Goal: Information Seeking & Learning: Learn about a topic

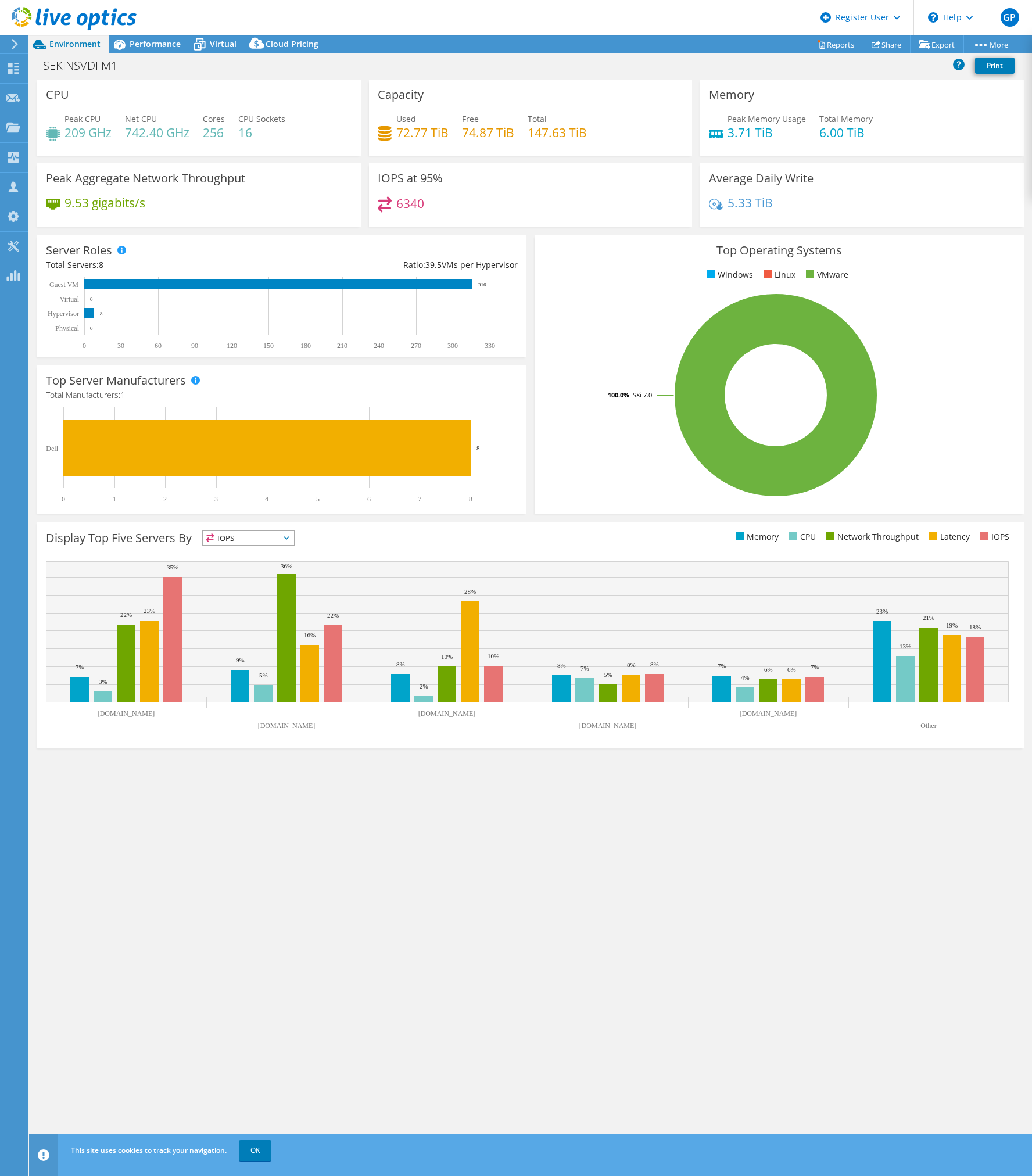
select select "USD"
click at [158, 46] on span "Performance" at bounding box center [155, 44] width 51 height 11
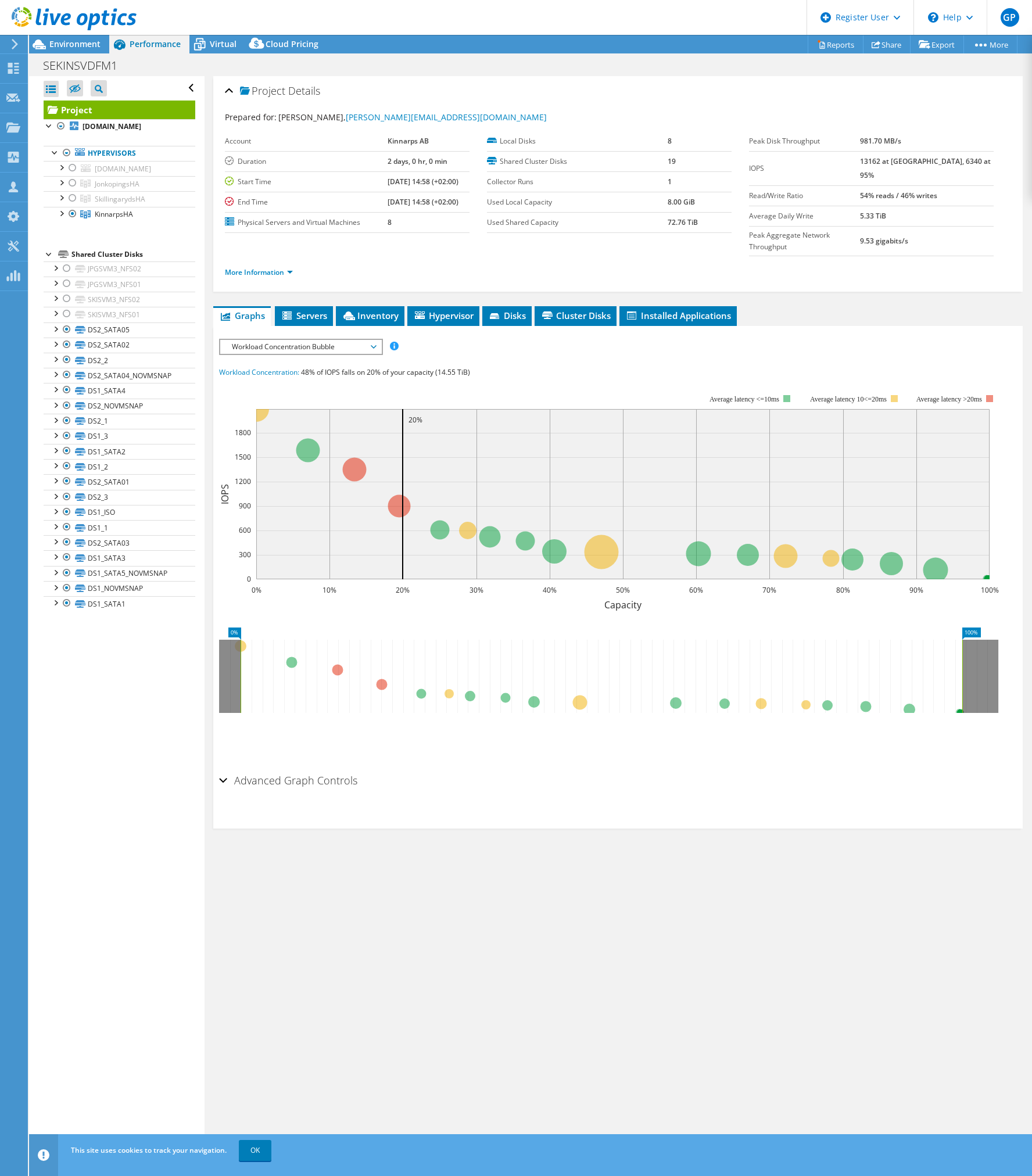
click at [248, 340] on span "Workload Concentration Bubble" at bounding box center [300, 347] width 149 height 14
click at [276, 424] on li "CPU Percentage" at bounding box center [300, 431] width 161 height 14
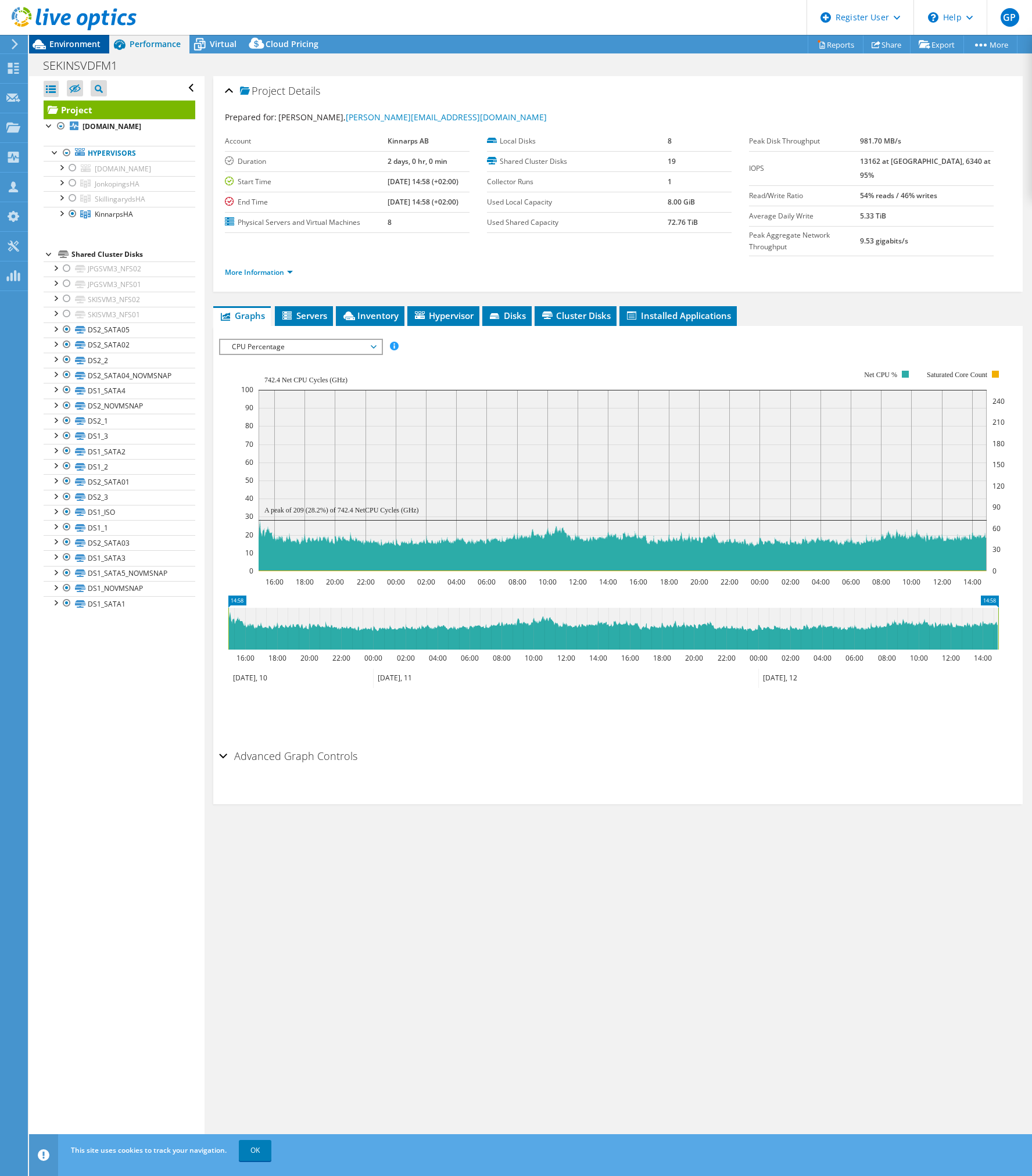
click at [70, 46] on span "Environment" at bounding box center [75, 44] width 51 height 11
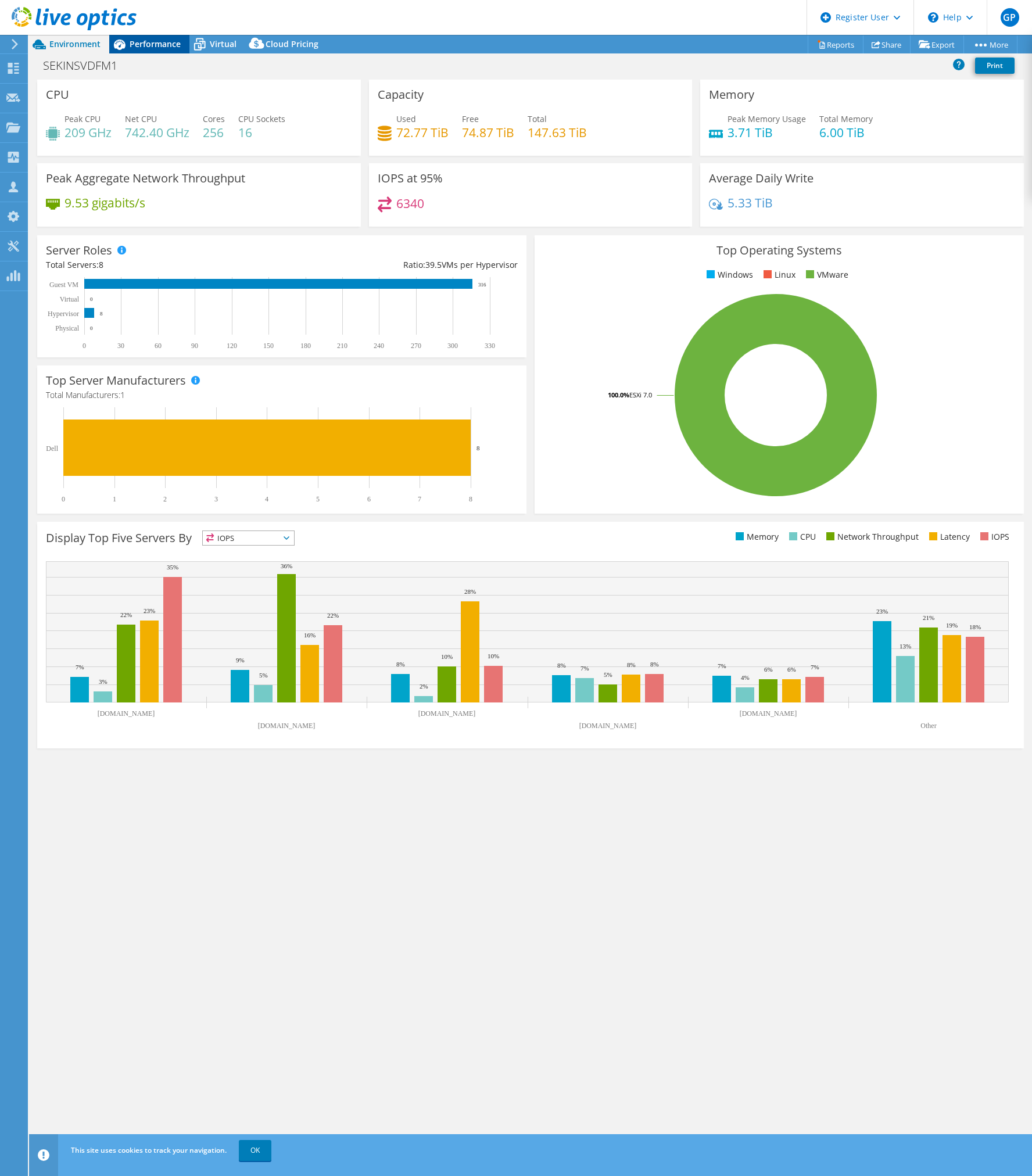
drag, startPoint x: 151, startPoint y: 42, endPoint x: 157, endPoint y: 35, distance: 9.2
click at [151, 42] on span "Performance" at bounding box center [155, 44] width 51 height 11
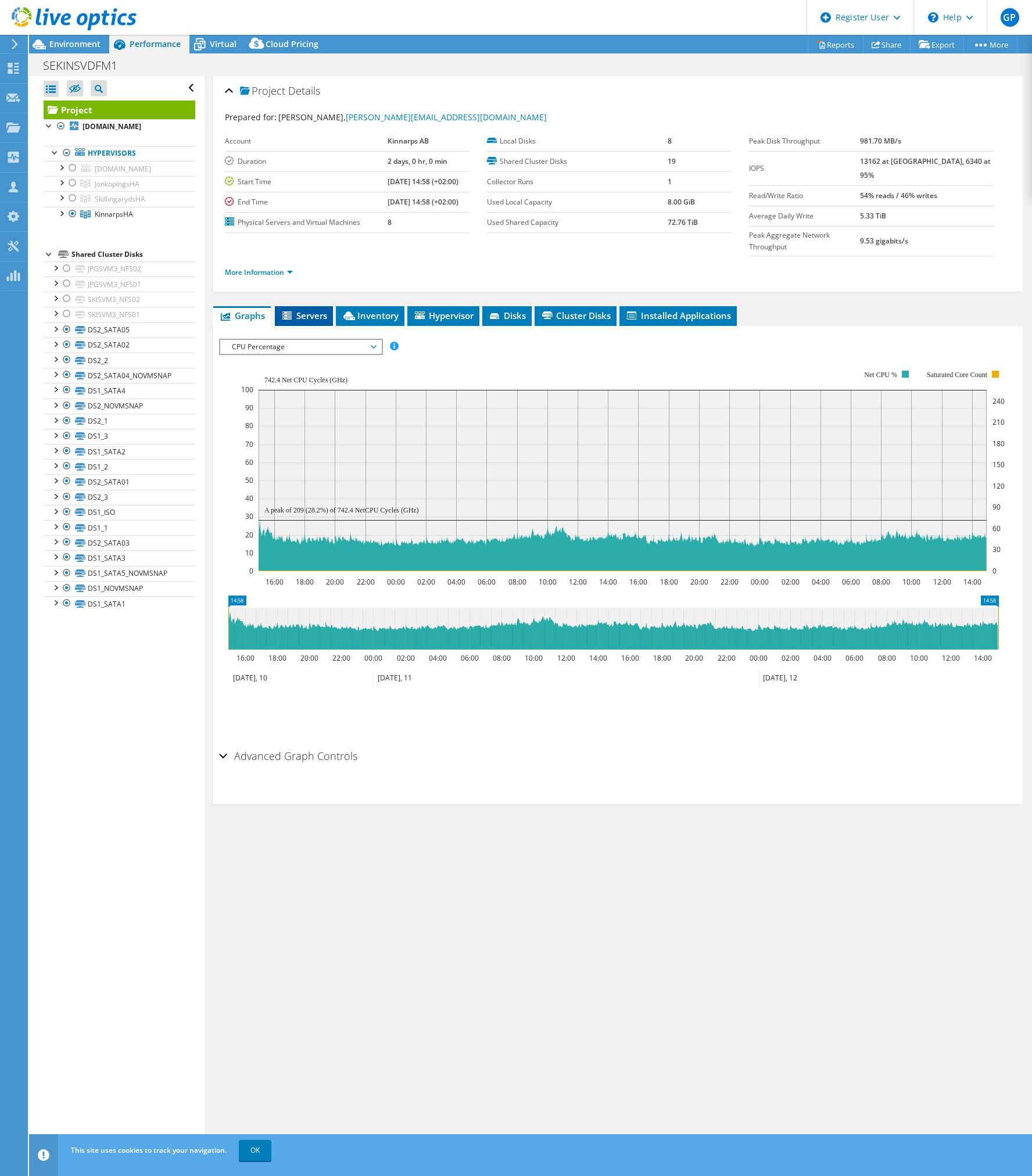
click at [300, 310] on span "Servers" at bounding box center [304, 316] width 46 height 12
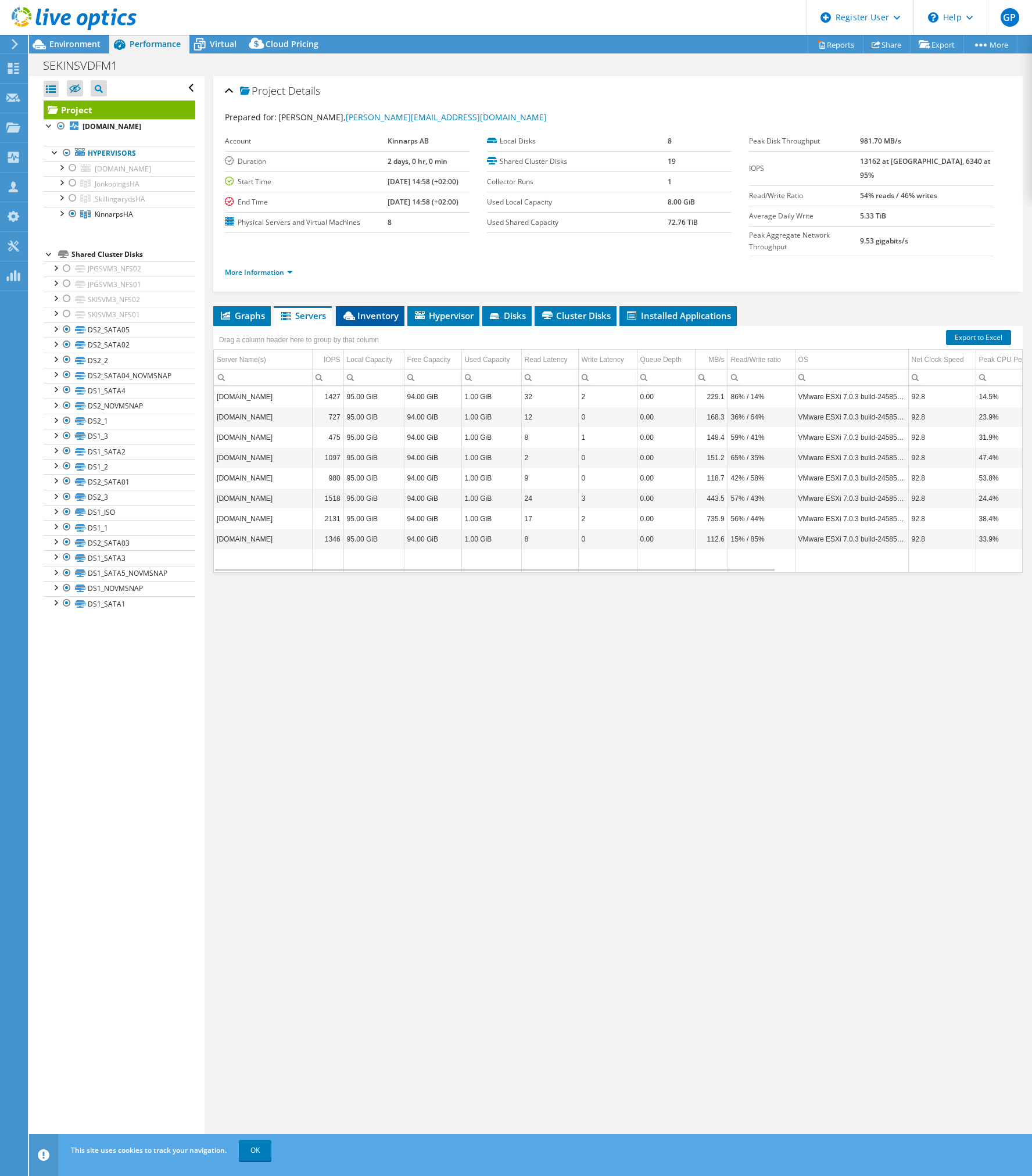
click at [379, 310] on span "Inventory" at bounding box center [370, 316] width 57 height 12
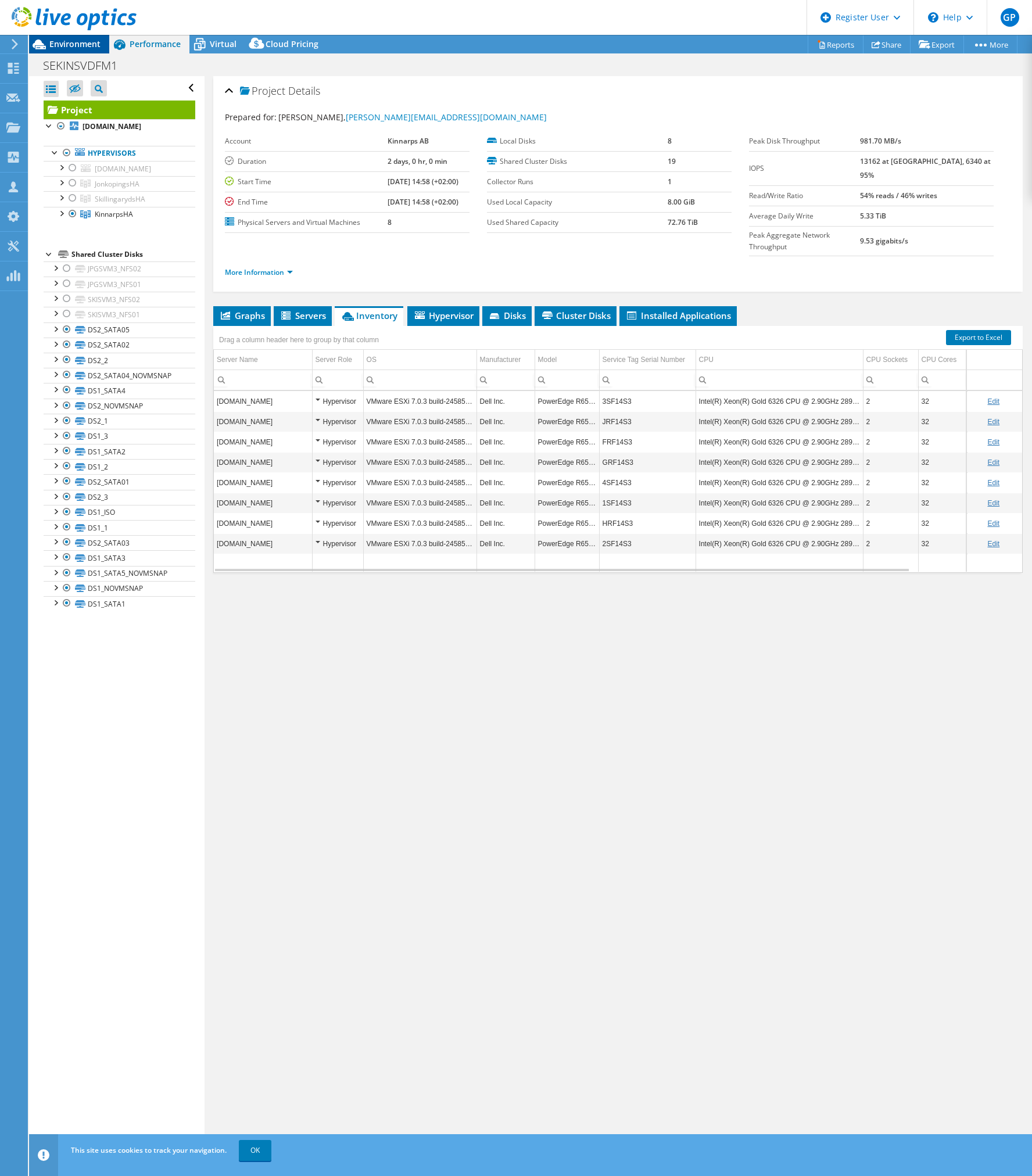
click at [83, 44] on span "Environment" at bounding box center [75, 44] width 51 height 11
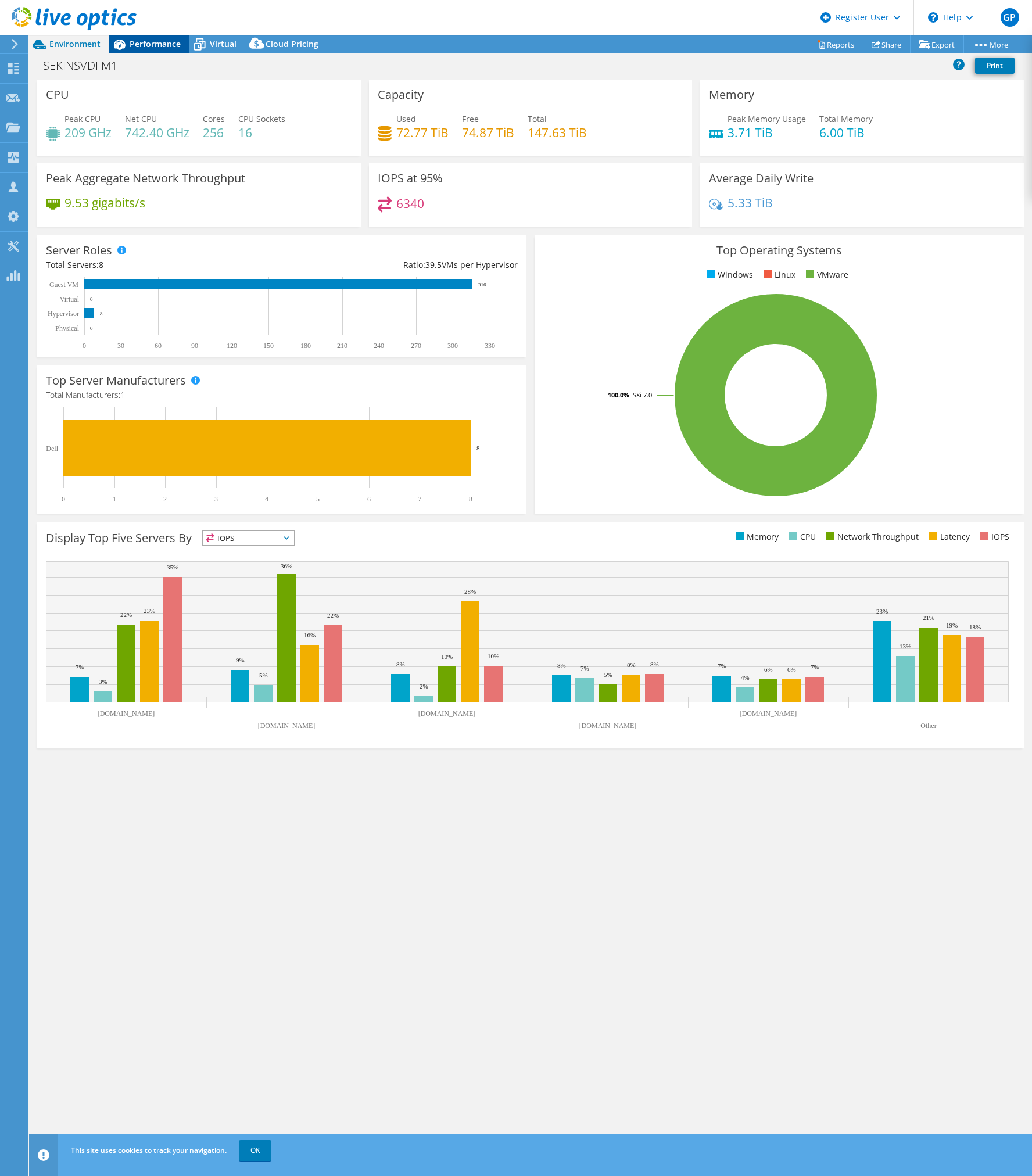
click at [149, 41] on span "Performance" at bounding box center [155, 44] width 51 height 11
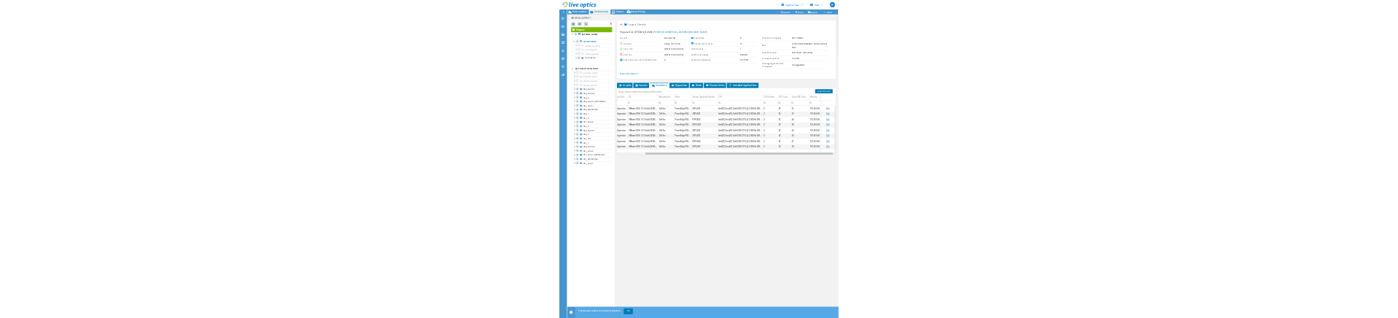
scroll to position [0, 149]
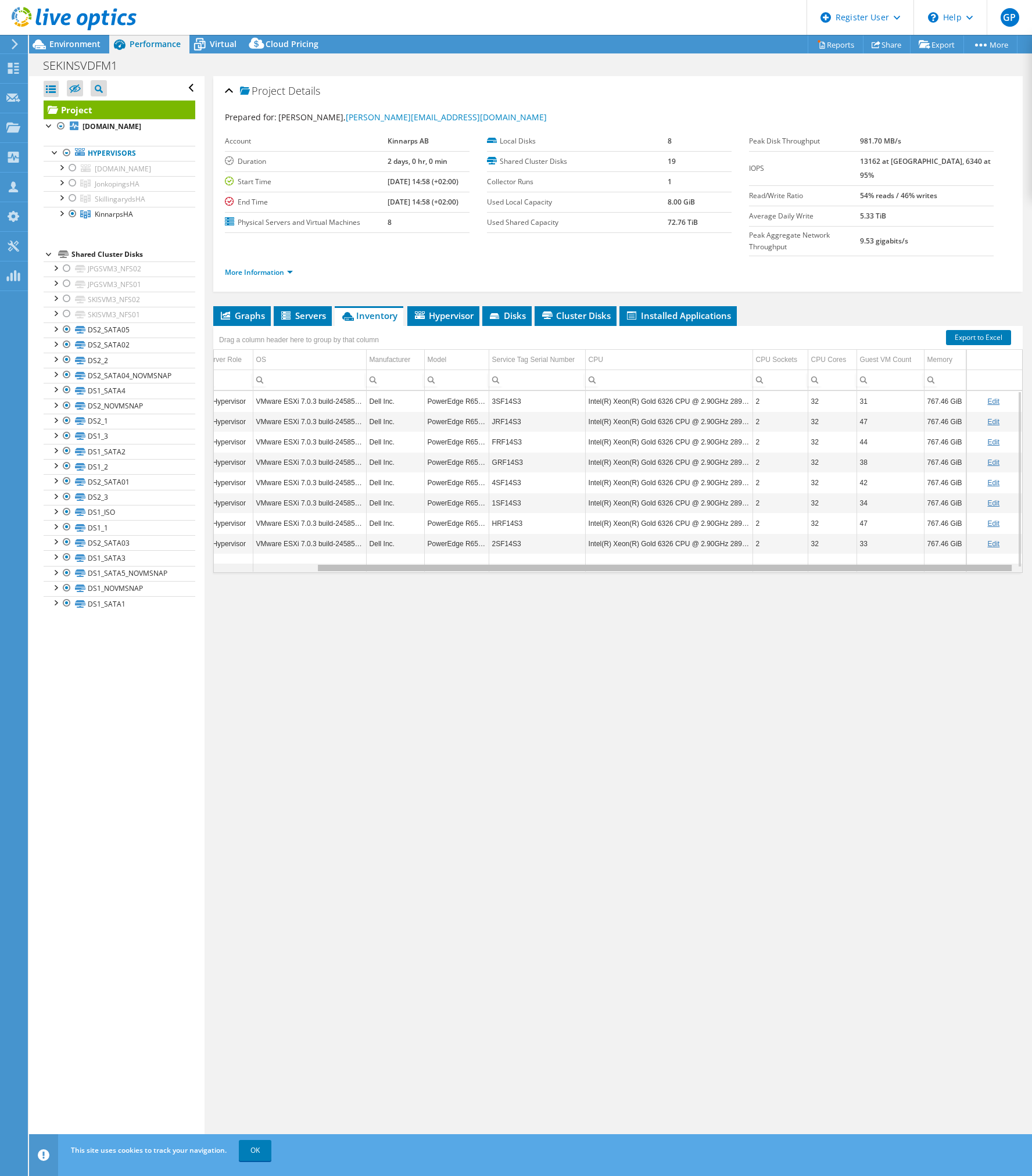
drag, startPoint x: 809, startPoint y: 544, endPoint x: 955, endPoint y: 527, distance: 147.0
click at [955, 527] on body "GP Dell User Gabriel Pucek Gabriel.Pucek@dell.com Dell My Profile Log Out \n He…" at bounding box center [516, 588] width 1032 height 1176
drag, startPoint x: 750, startPoint y: 665, endPoint x: 520, endPoint y: 325, distance: 410.5
click at [748, 659] on div "Project Details Prepared for: Mikael Westring, mikael.westring@kinnarps.se Acco…" at bounding box center [618, 615] width 827 height 1077
click at [84, 43] on span "Environment" at bounding box center [75, 44] width 51 height 11
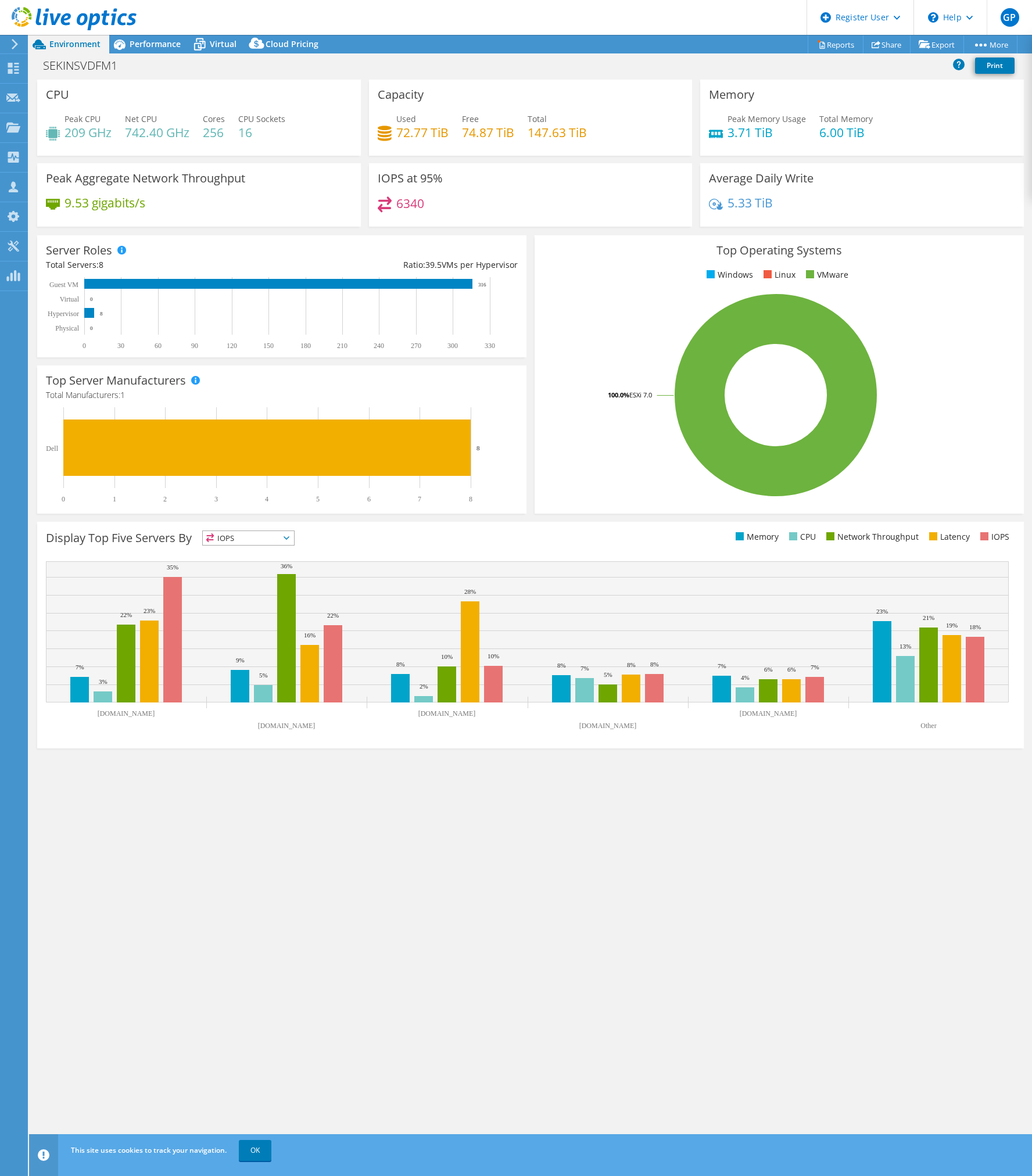
click at [335, 958] on div "CPU Peak CPU 209 GHz Net CPU 742.40 GHz Cores 256 CPU Sockets 16 Capacity Used …" at bounding box center [530, 618] width 1003 height 1077
click at [273, 978] on div "CPU Peak CPU 209 GHz Net CPU 742.40 GHz Cores 256 CPU Sockets 16 Capacity Used …" at bounding box center [530, 618] width 1003 height 1077
click at [940, 121] on div "Peak Memory Usage 3.71 TiB Total Memory 6.00 TiB" at bounding box center [862, 131] width 306 height 37
click at [151, 39] on span "Performance" at bounding box center [155, 44] width 51 height 11
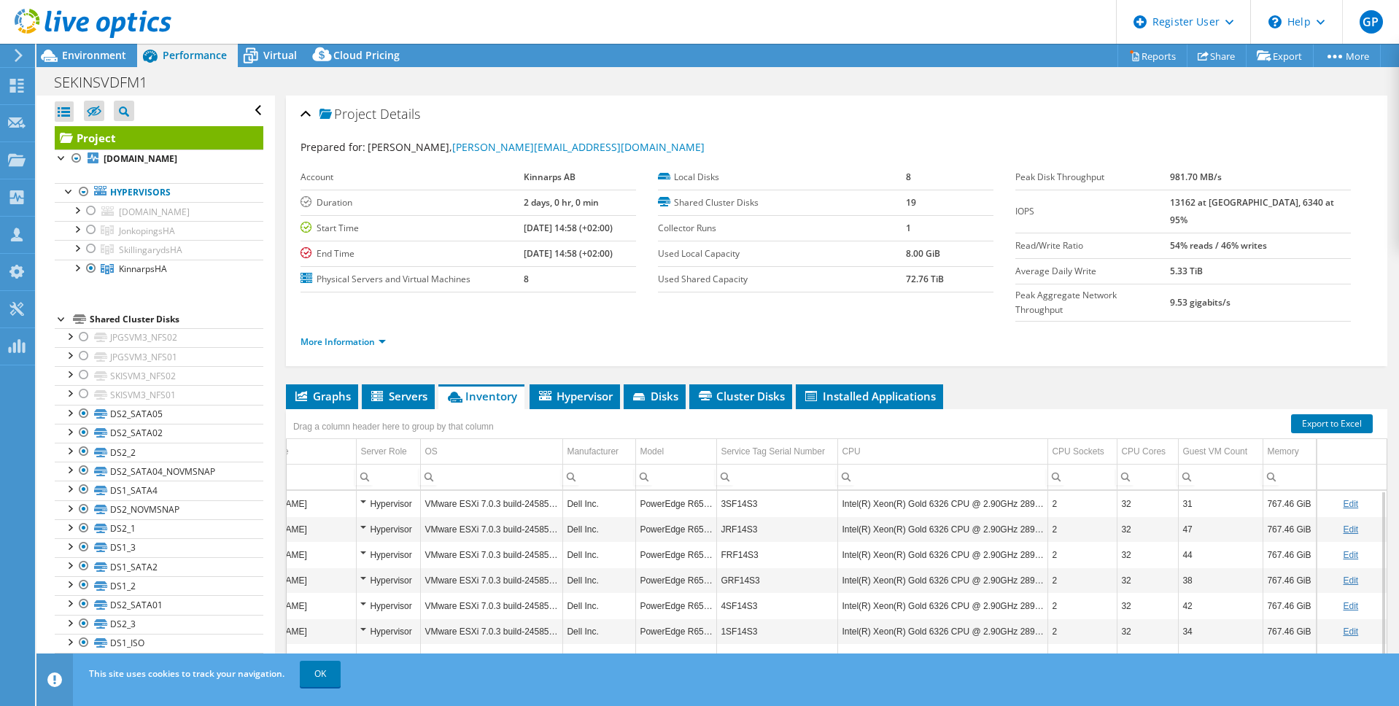
scroll to position [0, 64]
click at [461, 21] on header "GP Dell User Gabriel Pucek Gabriel.Pucek@dell.com Dell My Profile Log Out \n He…" at bounding box center [699, 22] width 1399 height 44
click at [96, 57] on span "Environment" at bounding box center [94, 55] width 64 height 14
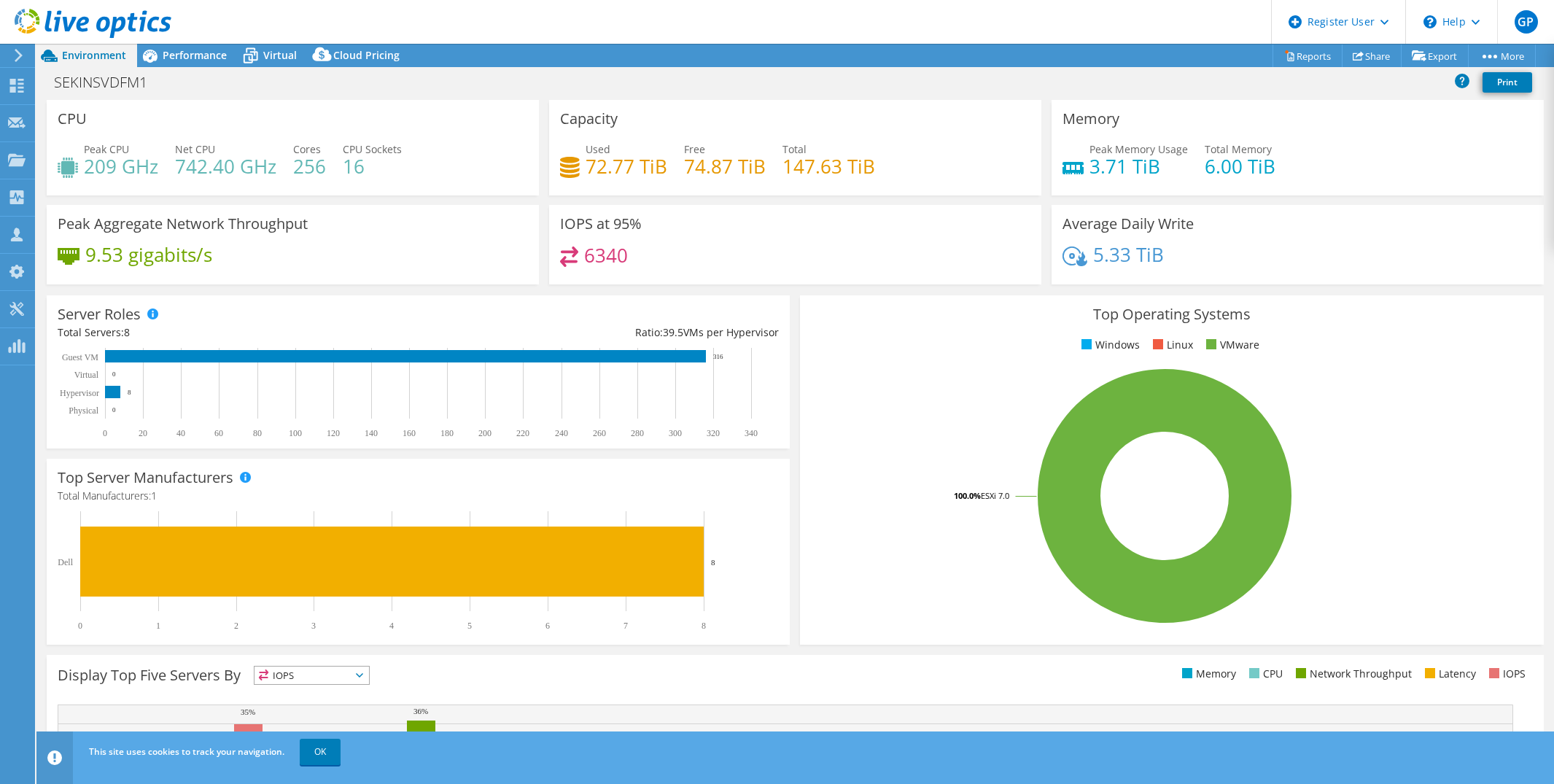
select select "USD"
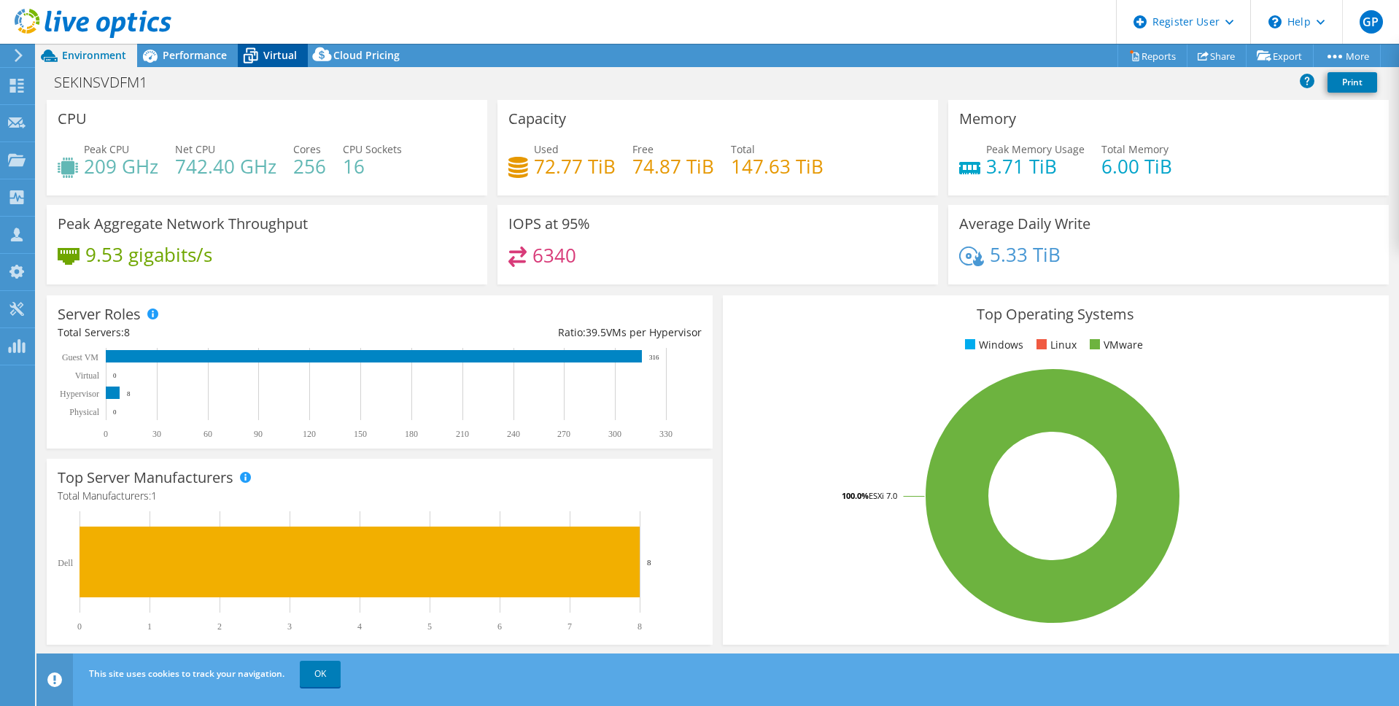
click at [253, 53] on icon at bounding box center [251, 57] width 15 height 12
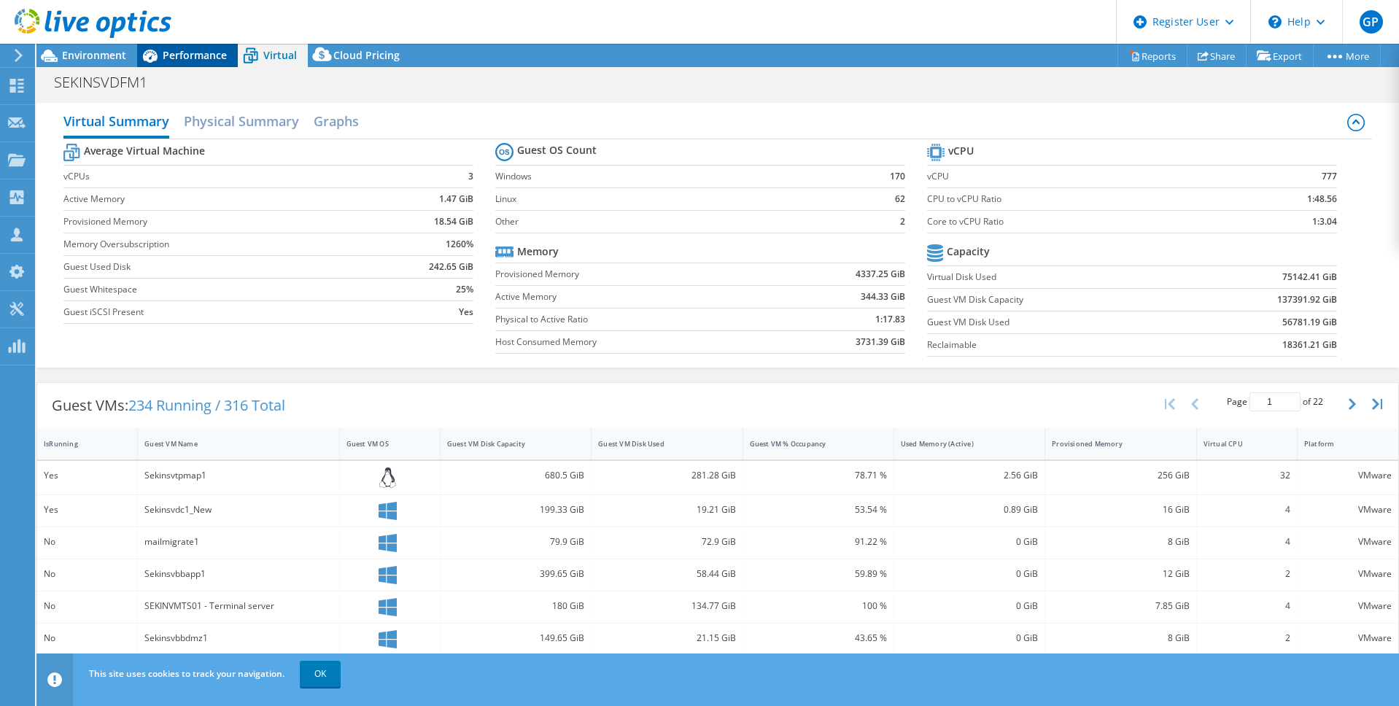
click at [195, 55] on span "Performance" at bounding box center [195, 55] width 64 height 14
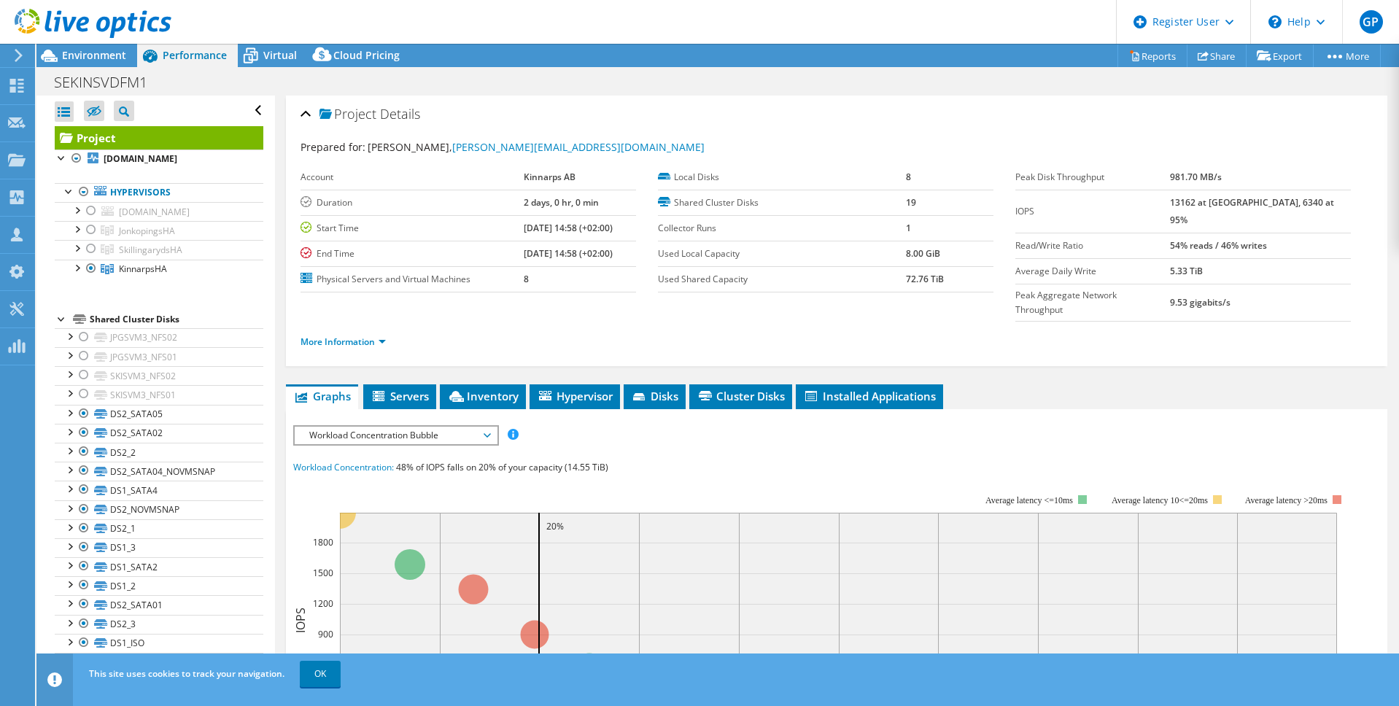
click at [438, 427] on span "Workload Concentration Bubble" at bounding box center [395, 436] width 187 height 18
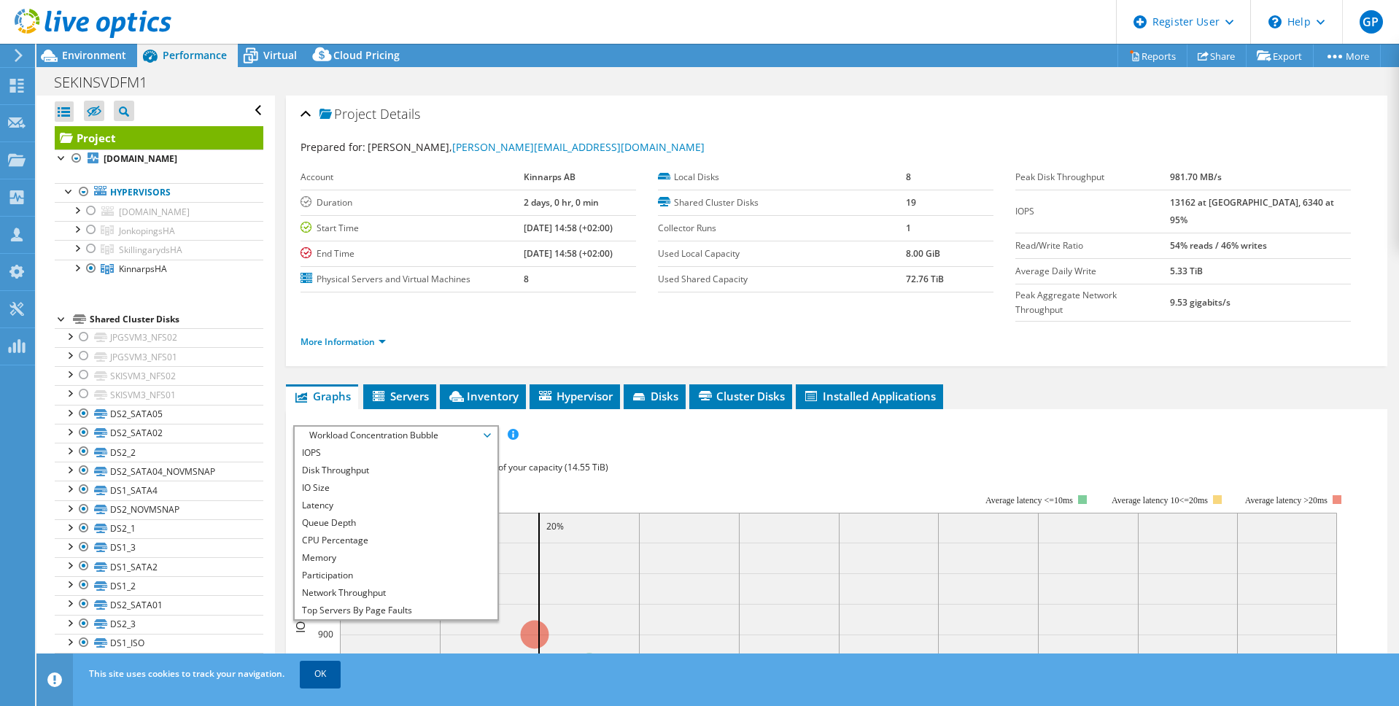
click at [320, 664] on link "OK" at bounding box center [320, 674] width 41 height 26
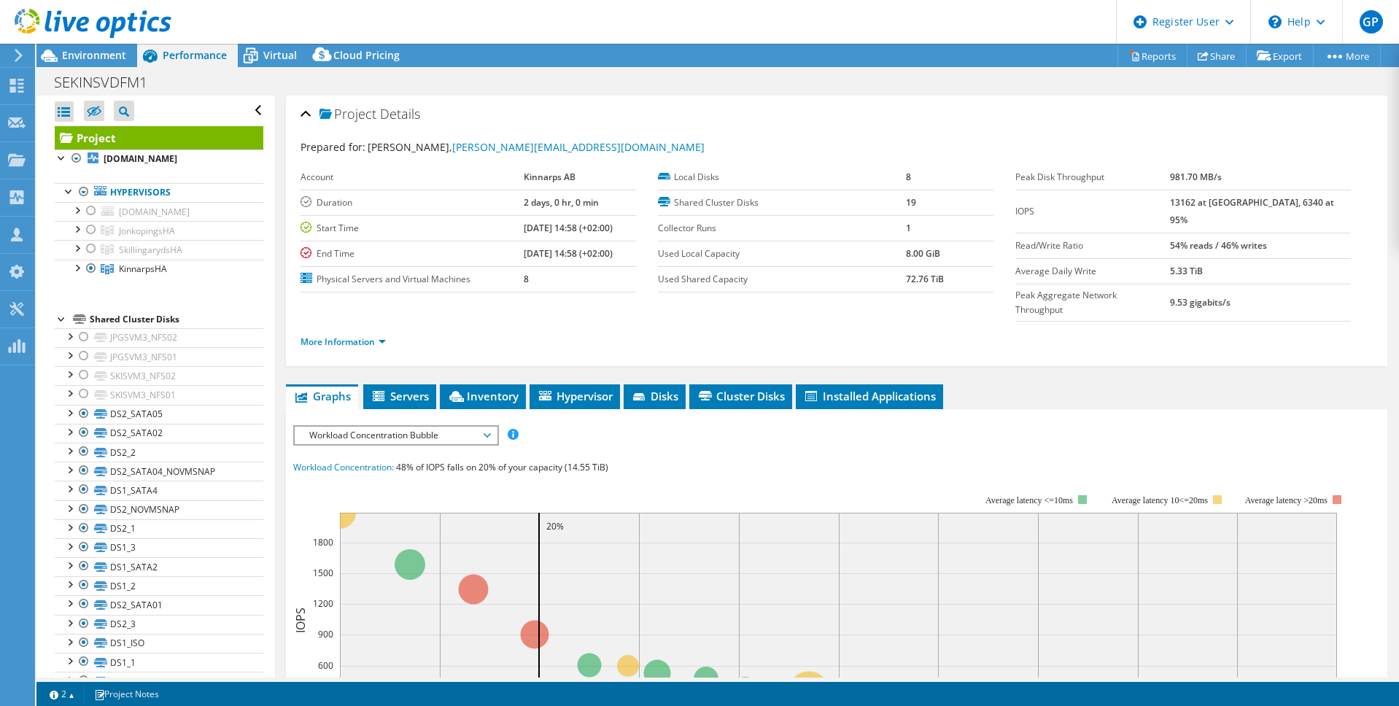
click at [385, 427] on span "Workload Concentration Bubble" at bounding box center [395, 436] width 187 height 18
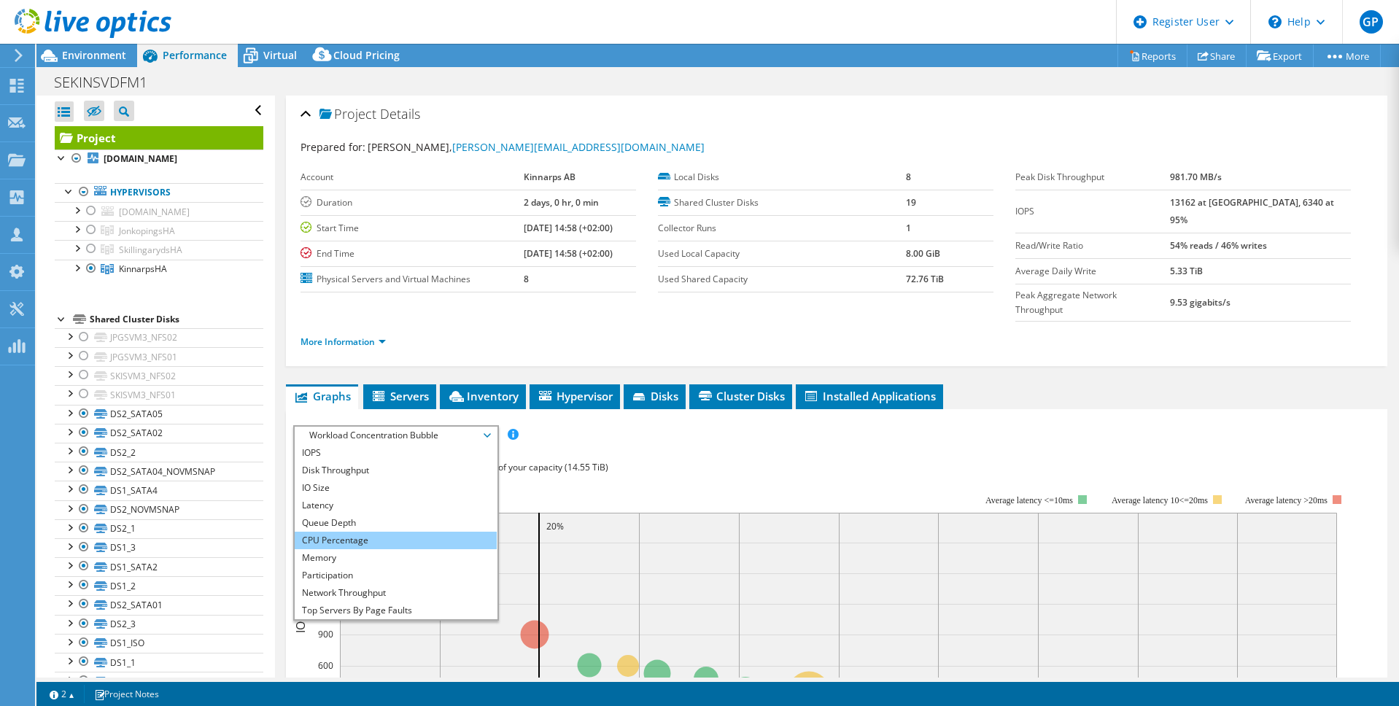
click at [373, 532] on li "CPU Percentage" at bounding box center [396, 541] width 202 height 18
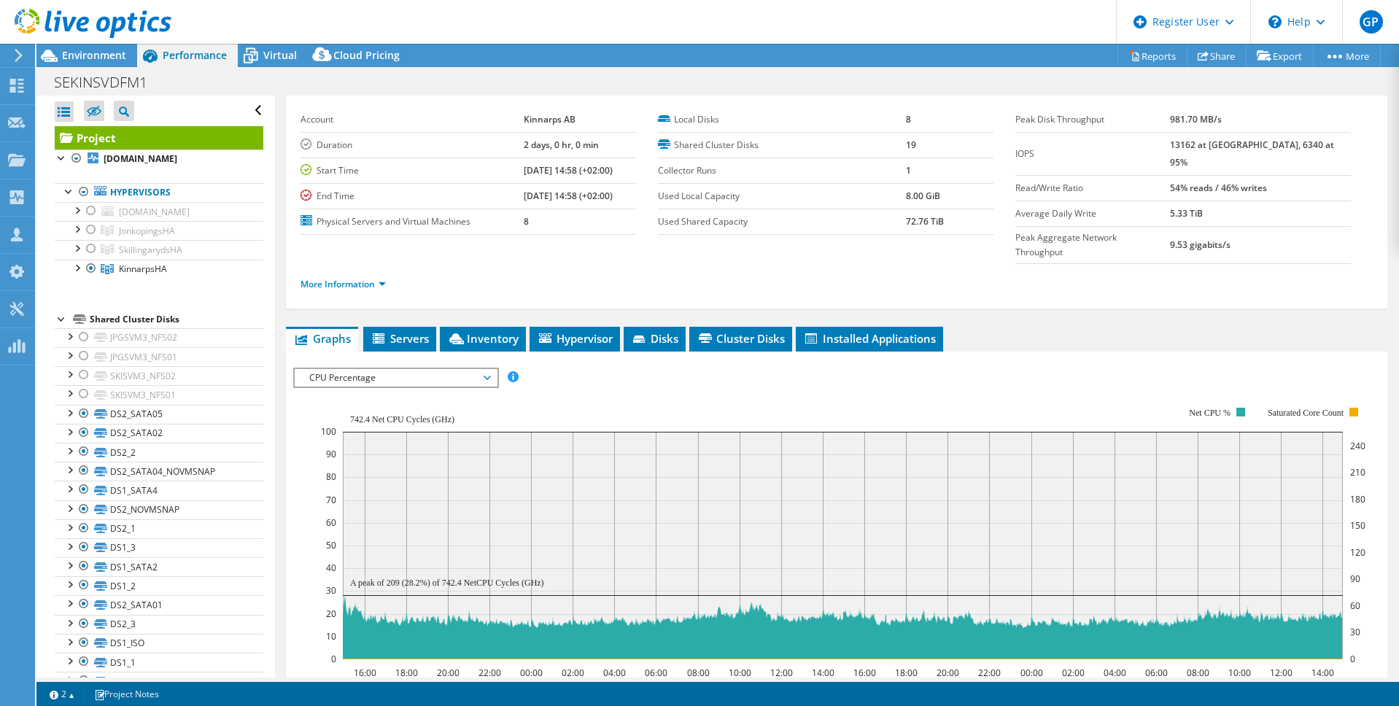
scroll to position [146, 0]
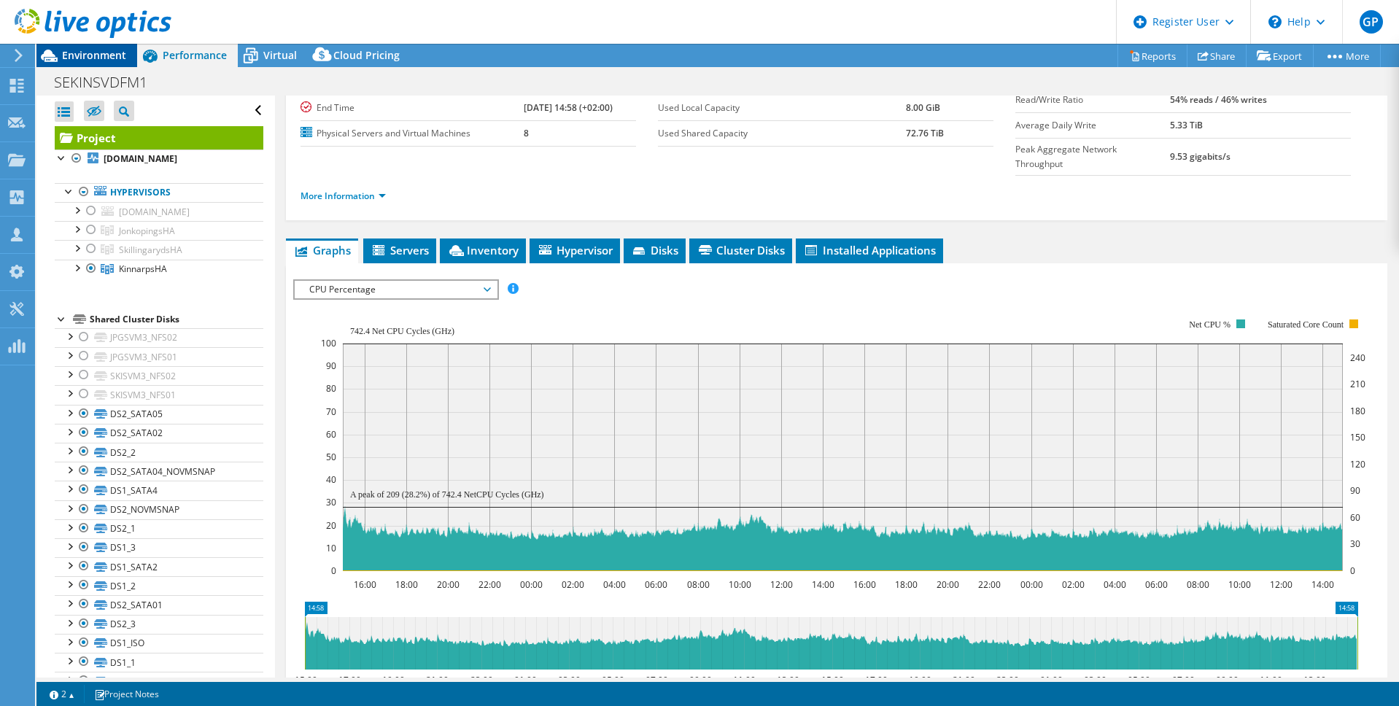
click at [71, 54] on span "Environment" at bounding box center [94, 55] width 64 height 14
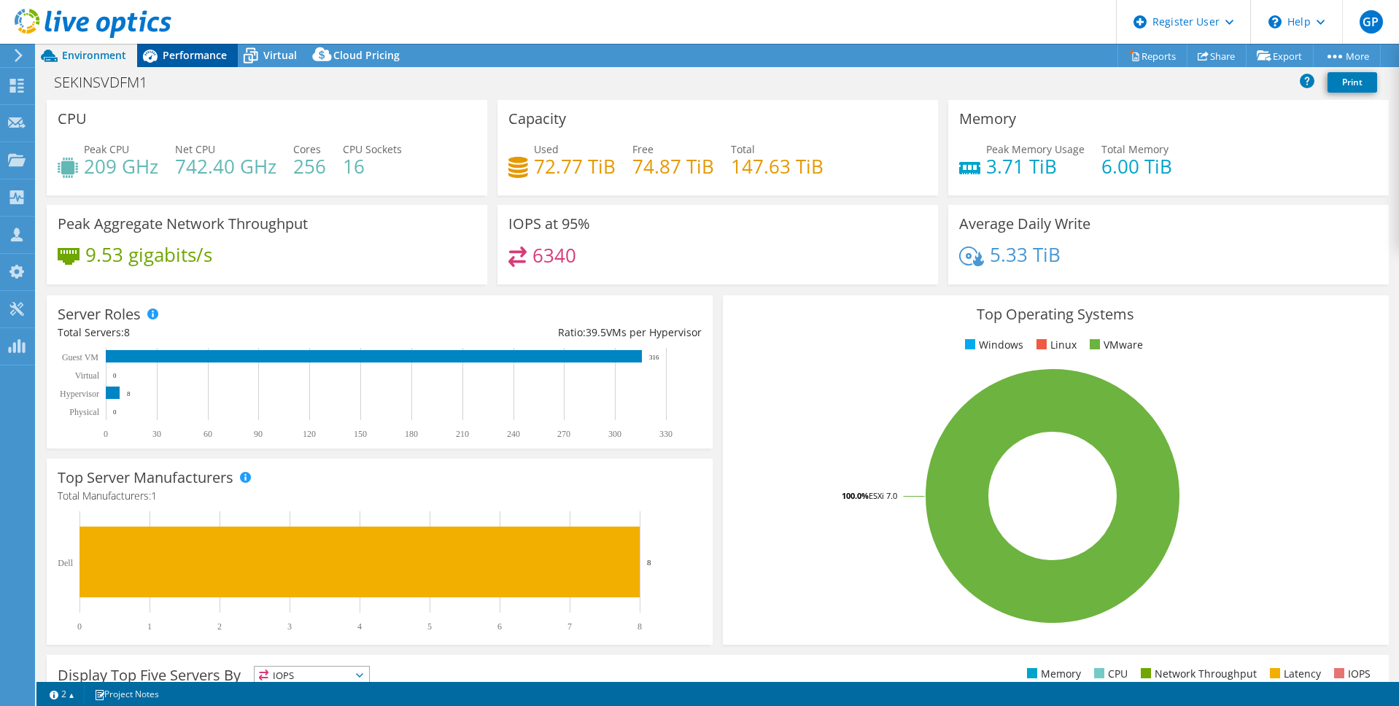
click at [183, 48] on span "Performance" at bounding box center [195, 55] width 64 height 14
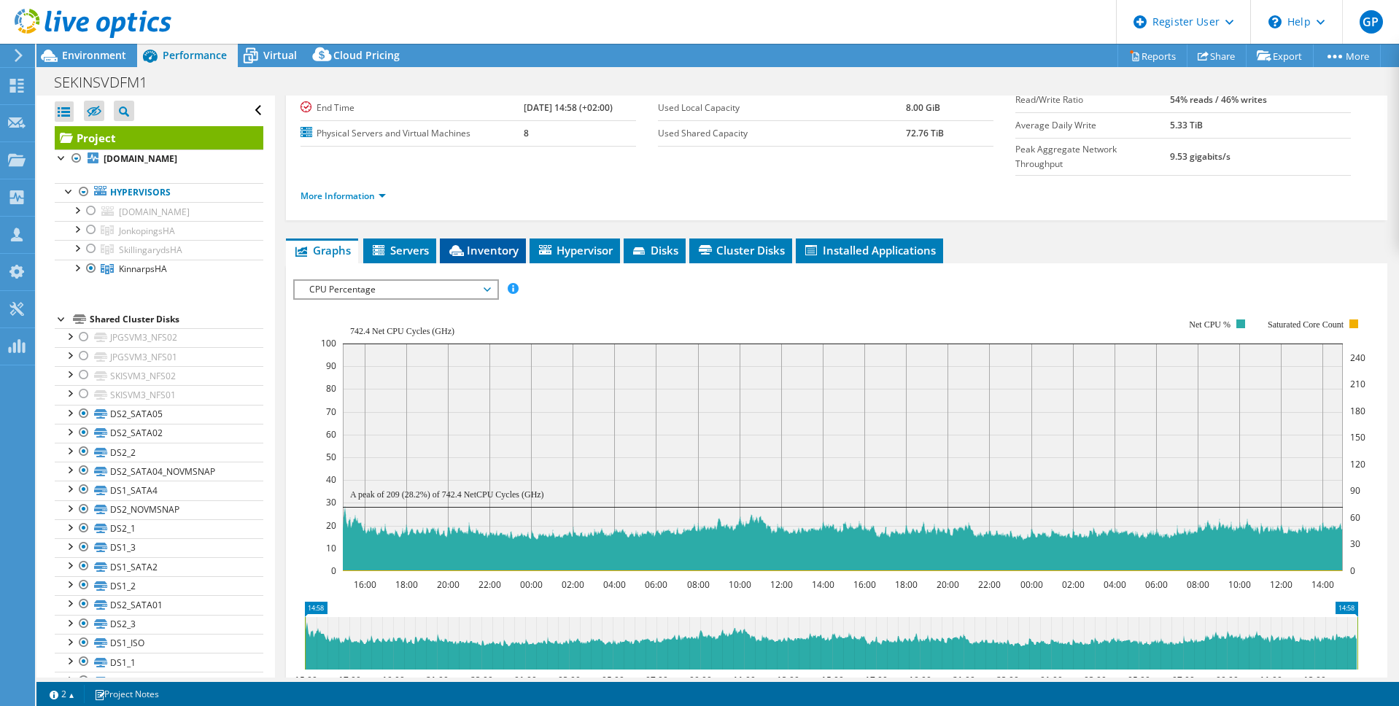
click at [468, 243] on span "Inventory" at bounding box center [482, 250] width 71 height 15
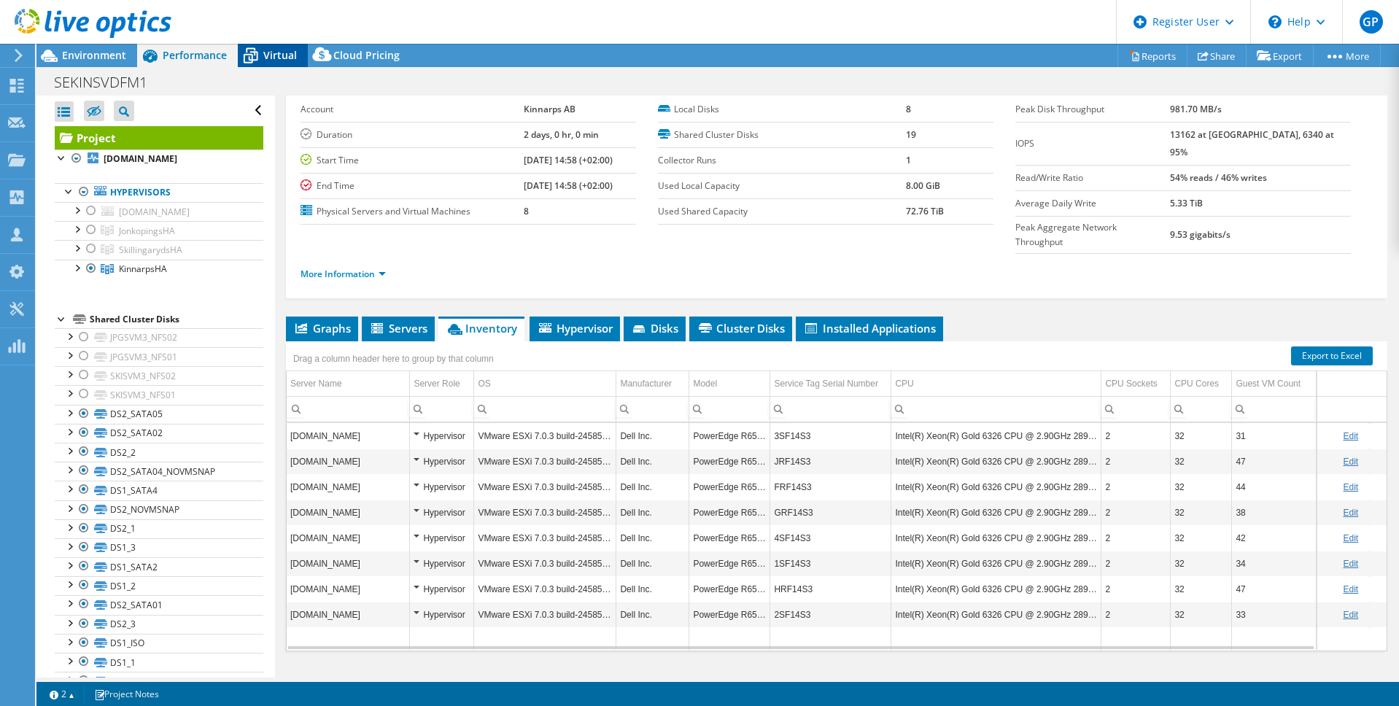
click at [268, 52] on span "Virtual" at bounding box center [280, 55] width 34 height 14
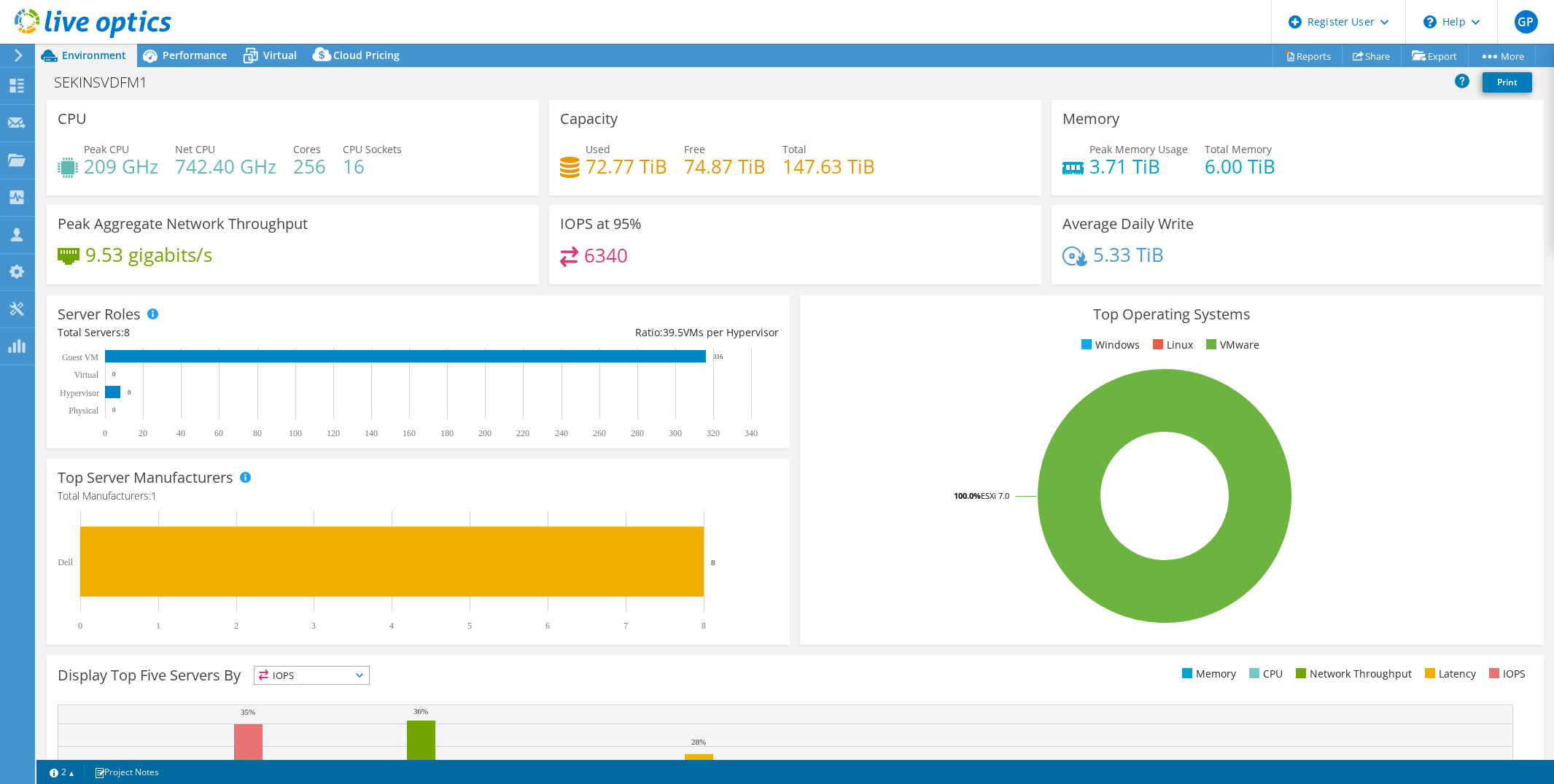
select select "USD"
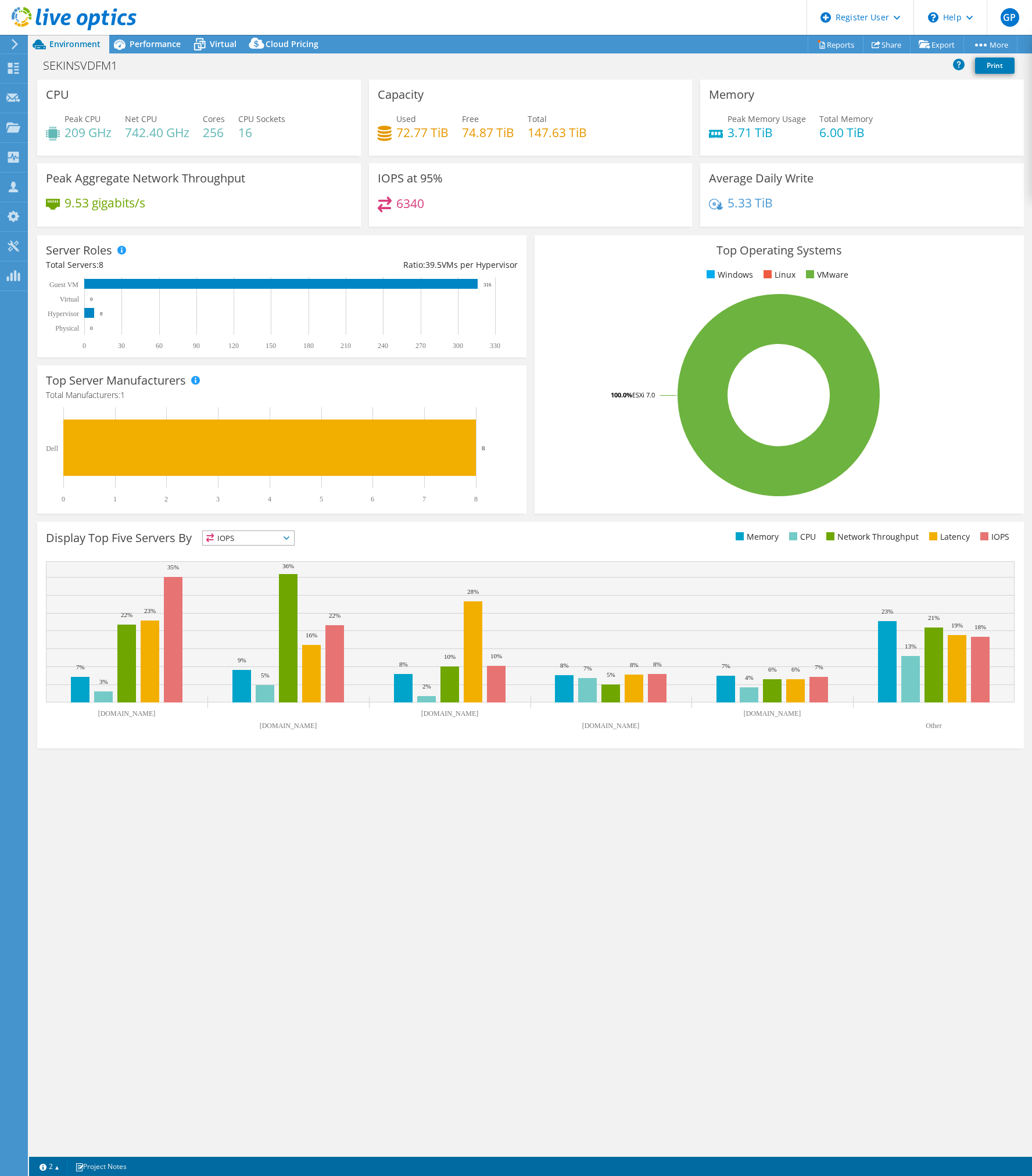
drag, startPoint x: 753, startPoint y: 928, endPoint x: 710, endPoint y: 840, distance: 97.9
click at [754, 624] on div "CPU Peak CPU 209 GHz Net CPU 742.40 GHz Cores 256 CPU Sockets 16 Capacity Used …" at bounding box center [530, 618] width 1003 height 1077
click at [161, 43] on span "Performance" at bounding box center [155, 44] width 51 height 11
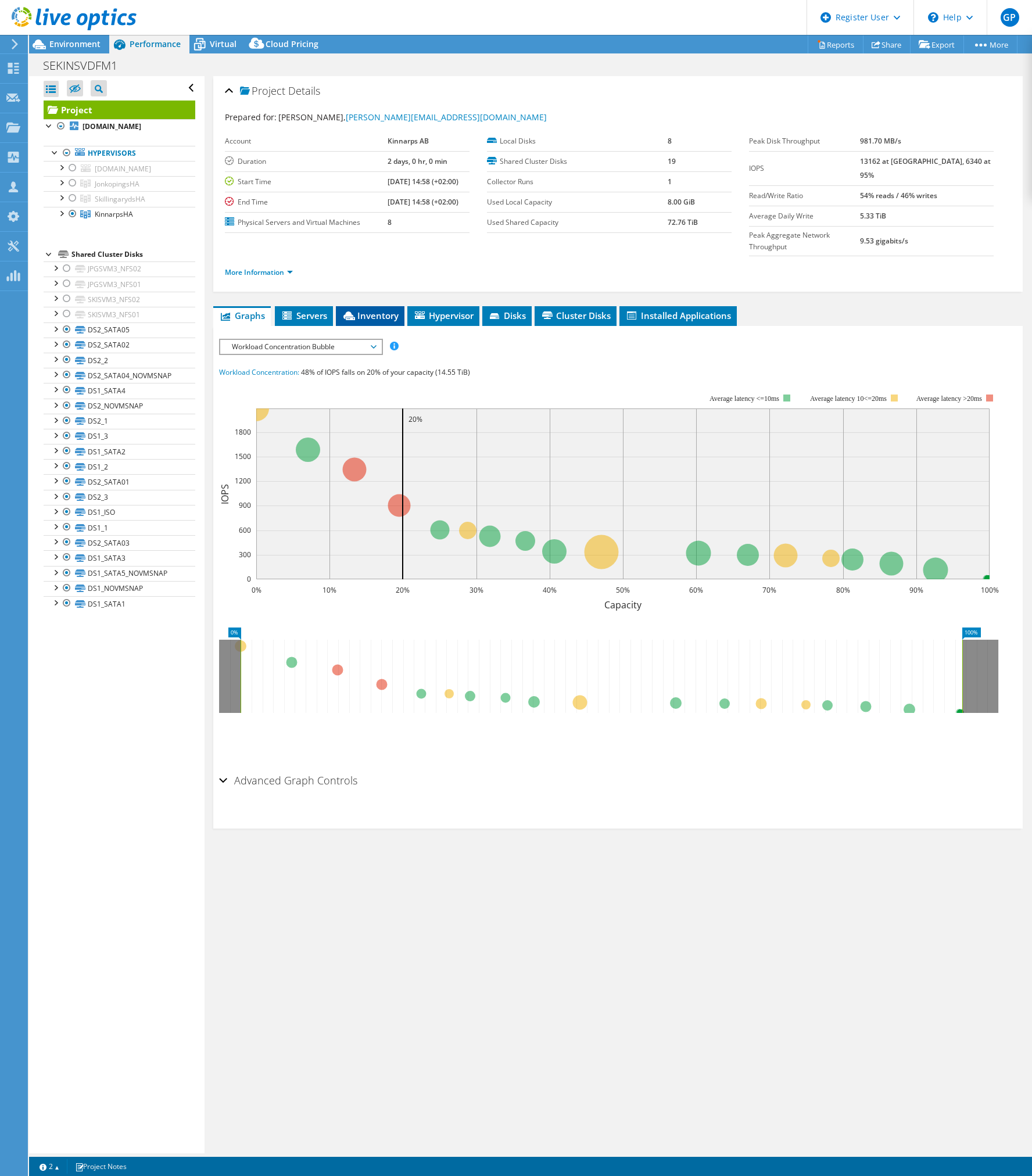
click at [379, 310] on span "Inventory" at bounding box center [370, 316] width 57 height 12
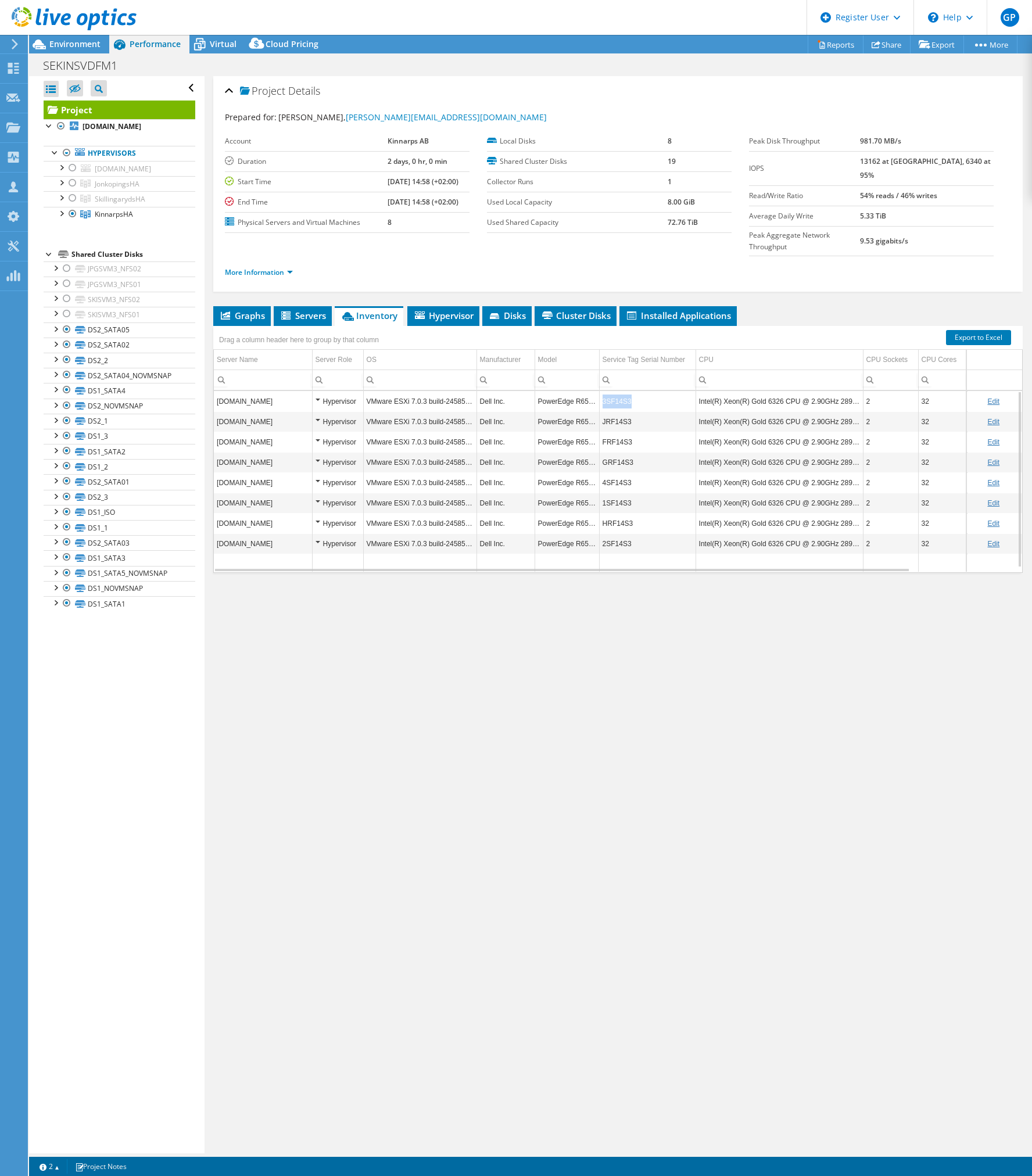
copy td "3SF14S3"
drag, startPoint x: 630, startPoint y: 378, endPoint x: 602, endPoint y: 378, distance: 28.0
click at [602, 391] on td "3SF14S3" at bounding box center [647, 402] width 96 height 21
